Goal: Task Accomplishment & Management: Manage account settings

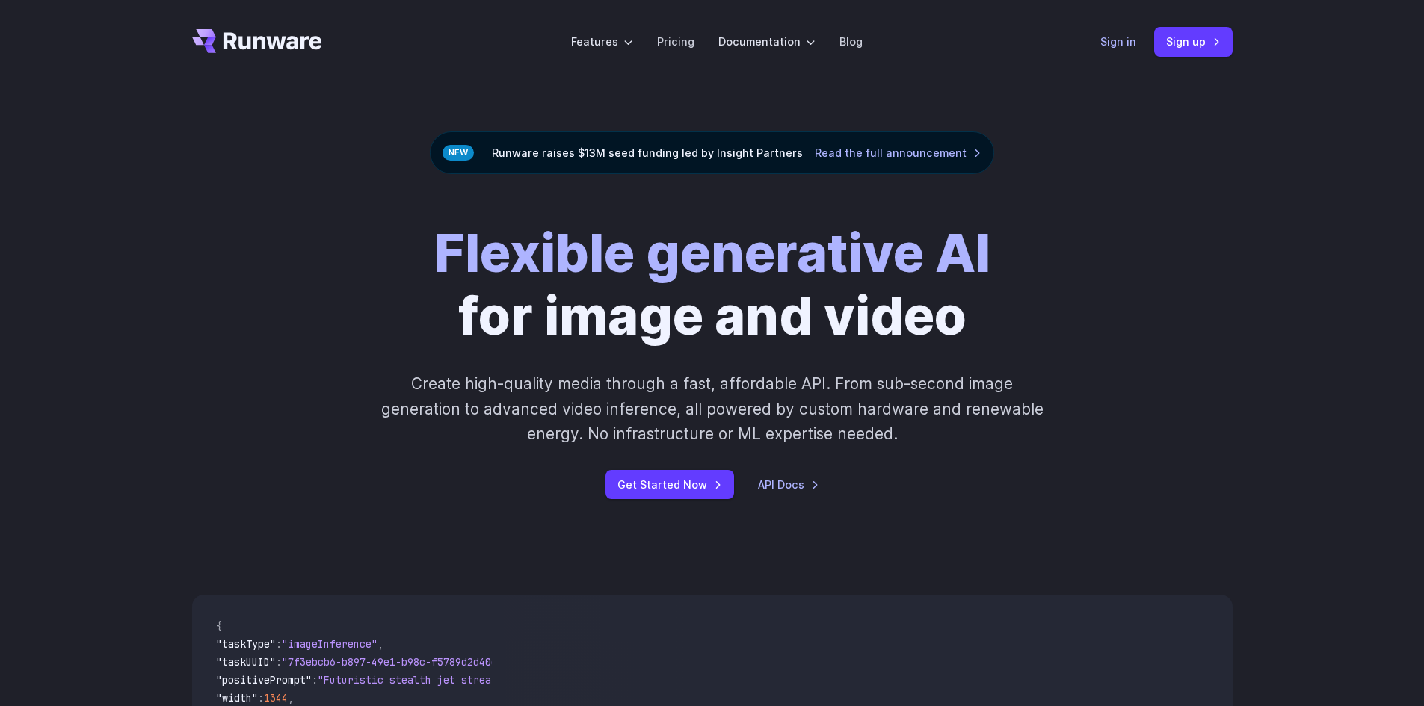
click at [1119, 43] on link "Sign in" at bounding box center [1118, 41] width 36 height 17
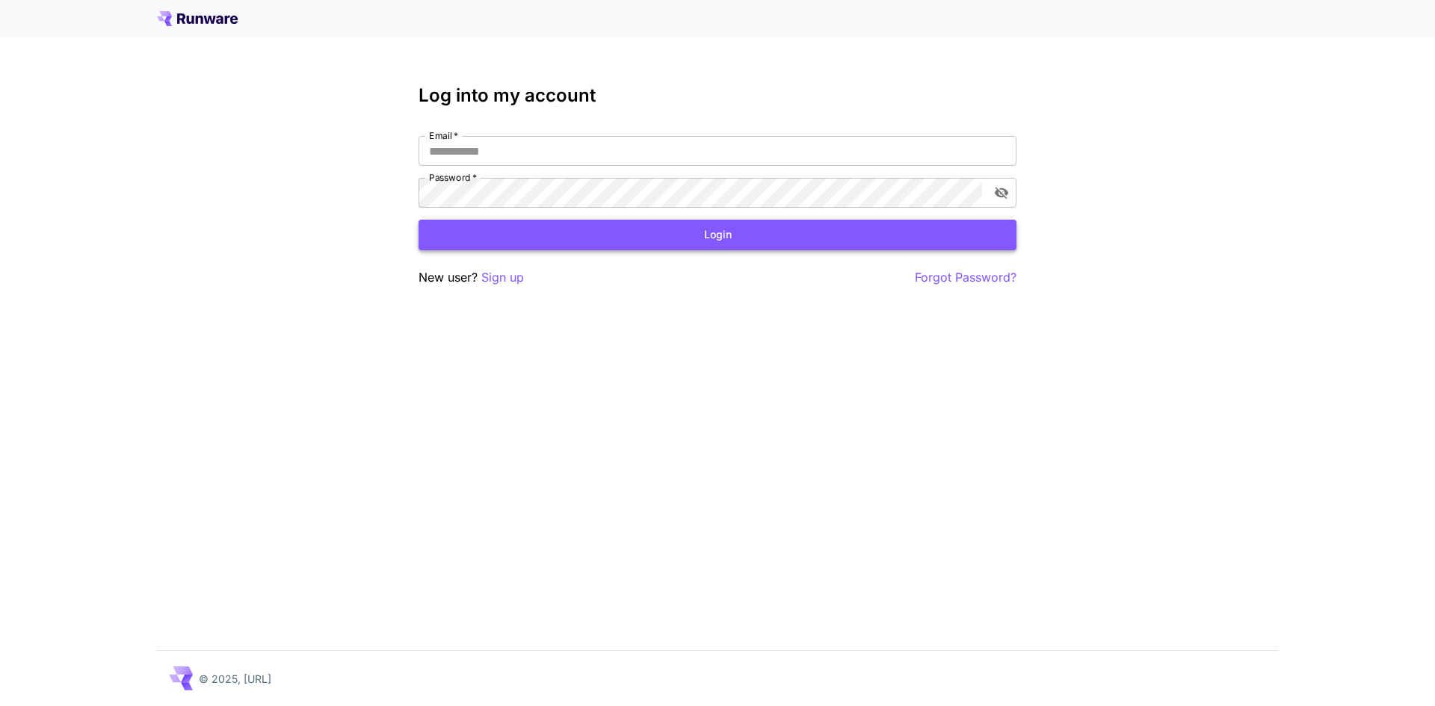
type input "**********"
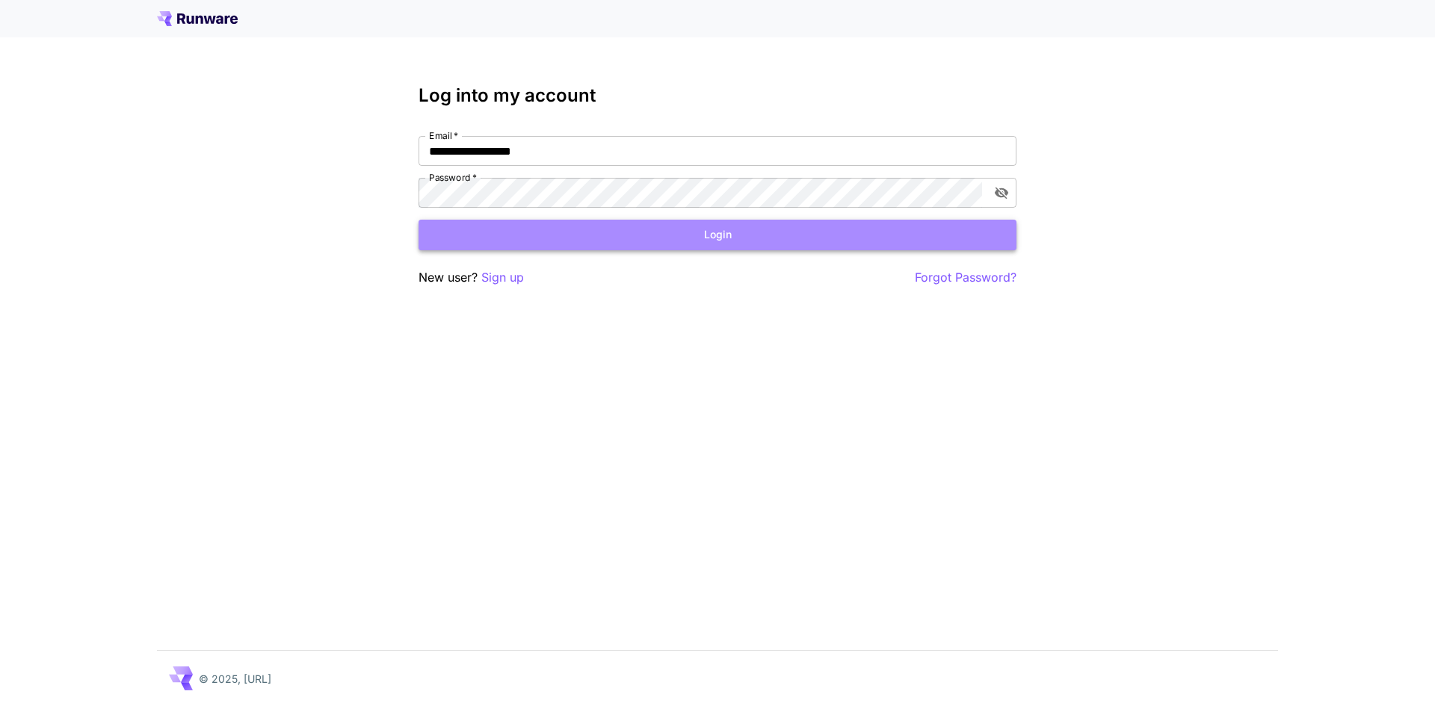
click at [600, 244] on button "Login" at bounding box center [718, 235] width 598 height 31
